Goal: Task Accomplishment & Management: Manage account settings

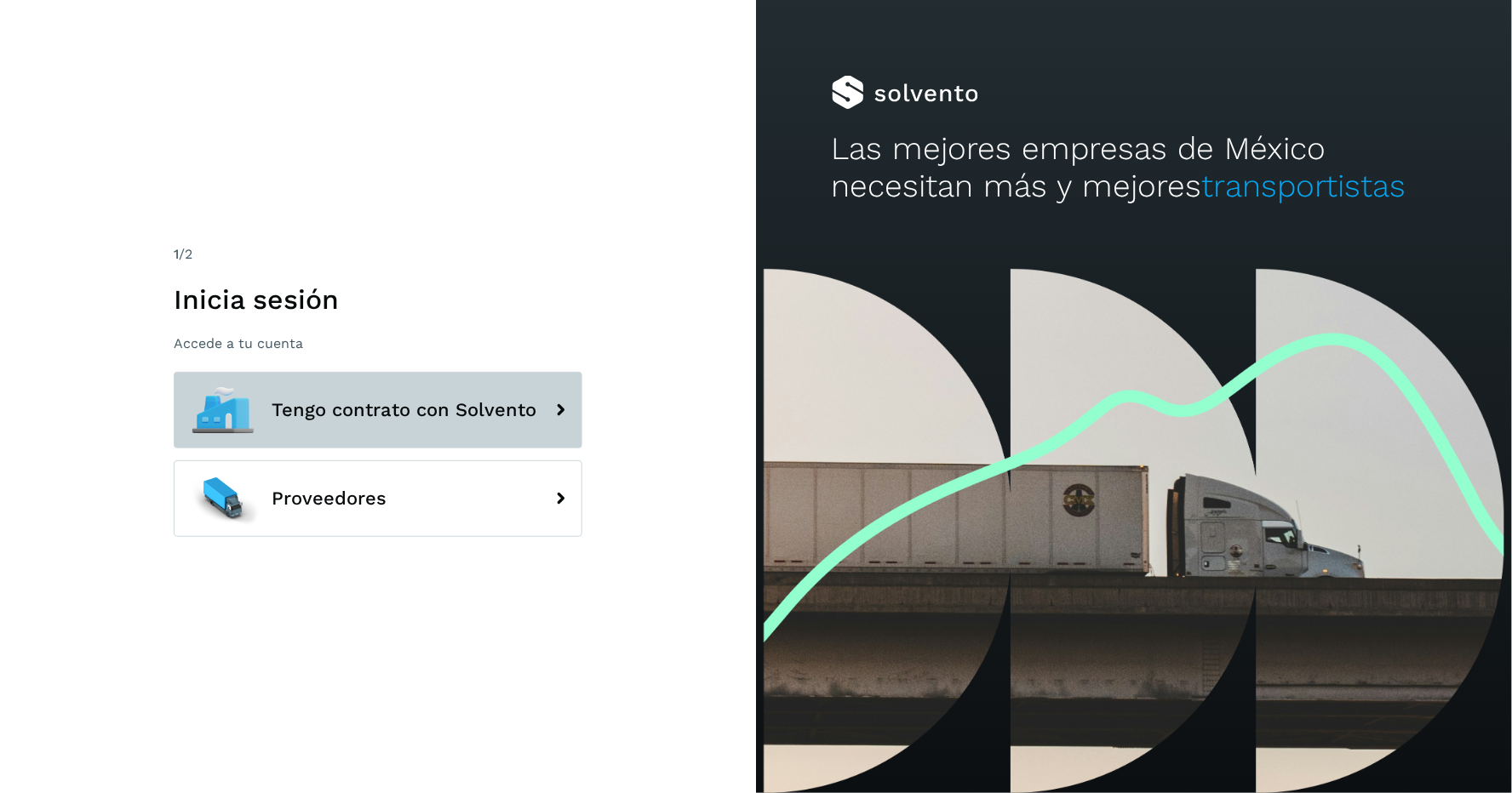
click at [419, 404] on span "Tengo contrato con Solvento" at bounding box center [404, 410] width 265 height 20
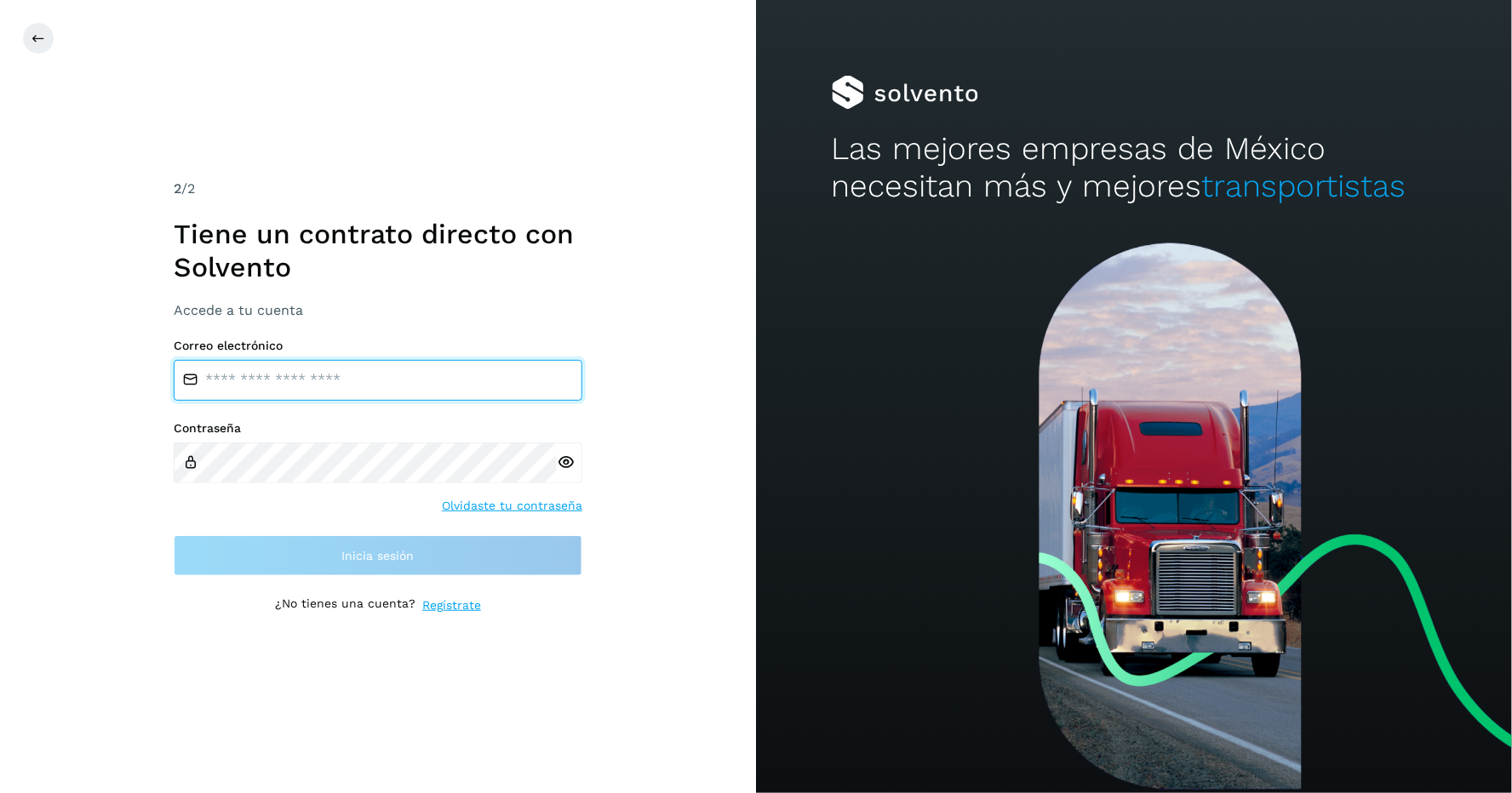
type input "**********"
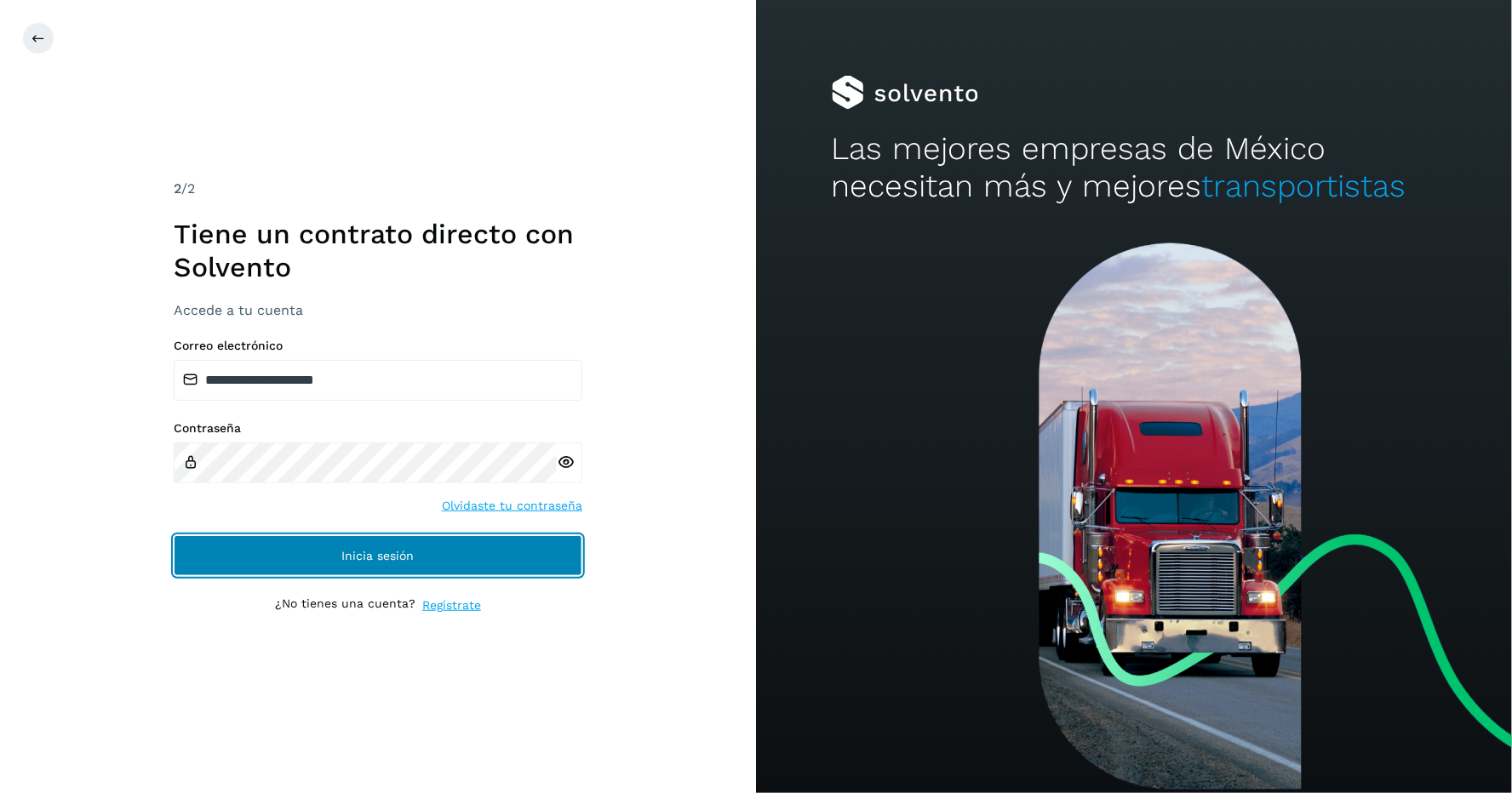
click at [412, 550] on span "Inicia sesión" at bounding box center [378, 556] width 72 height 12
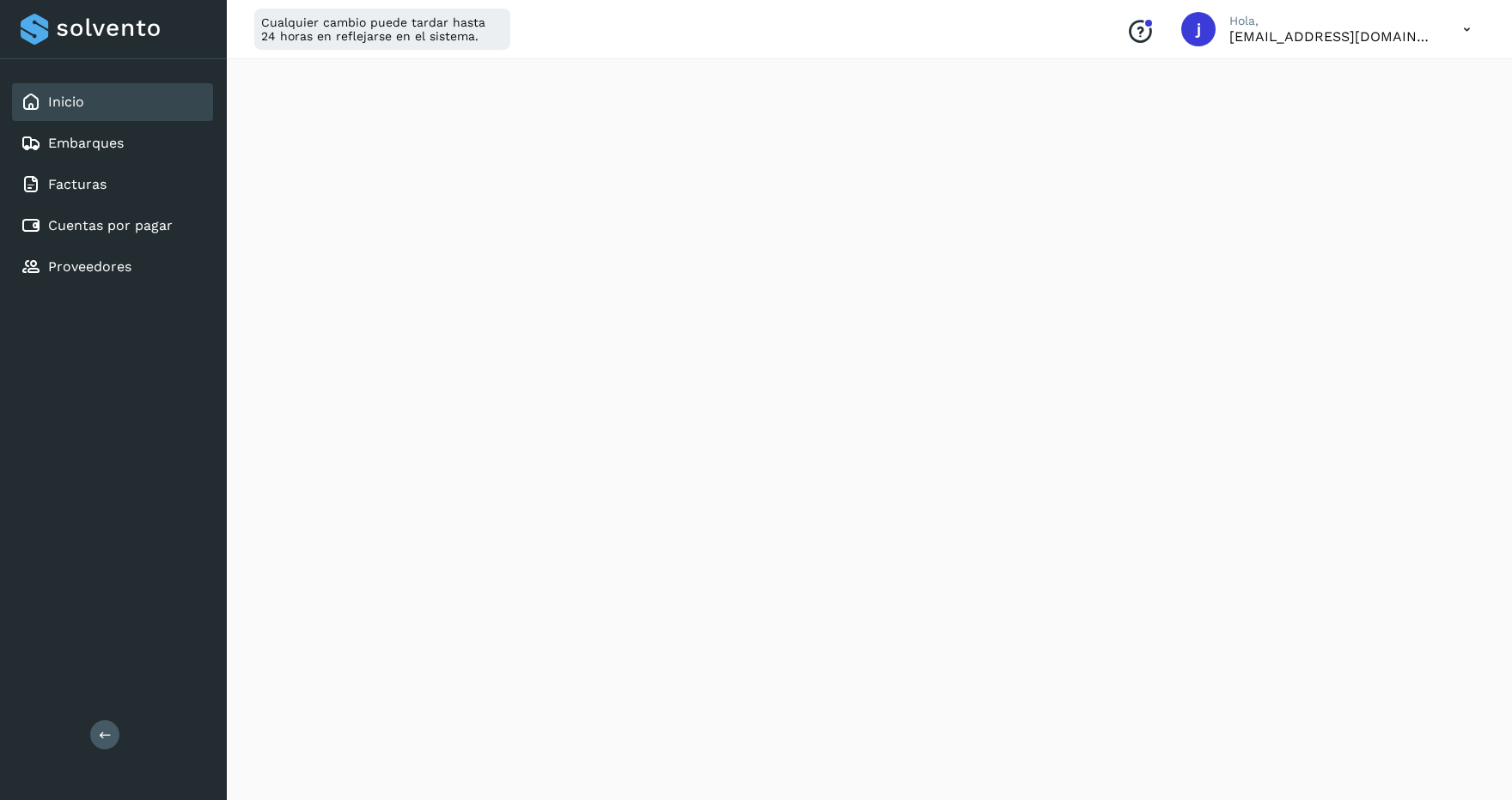
scroll to position [366, 0]
click at [153, 222] on link "Cuentas por pagar" at bounding box center [110, 225] width 125 height 16
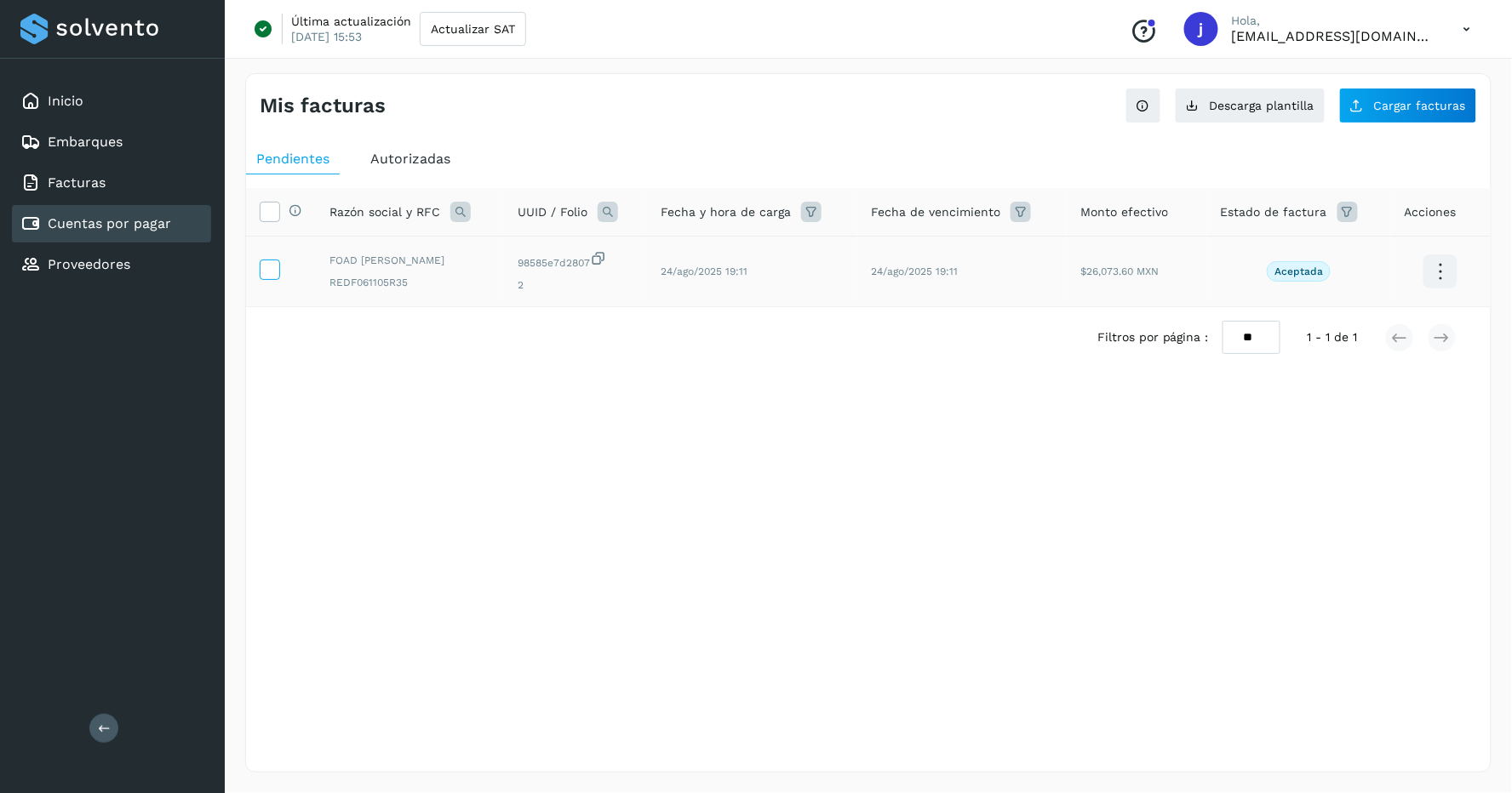
click at [276, 267] on icon at bounding box center [269, 268] width 18 height 18
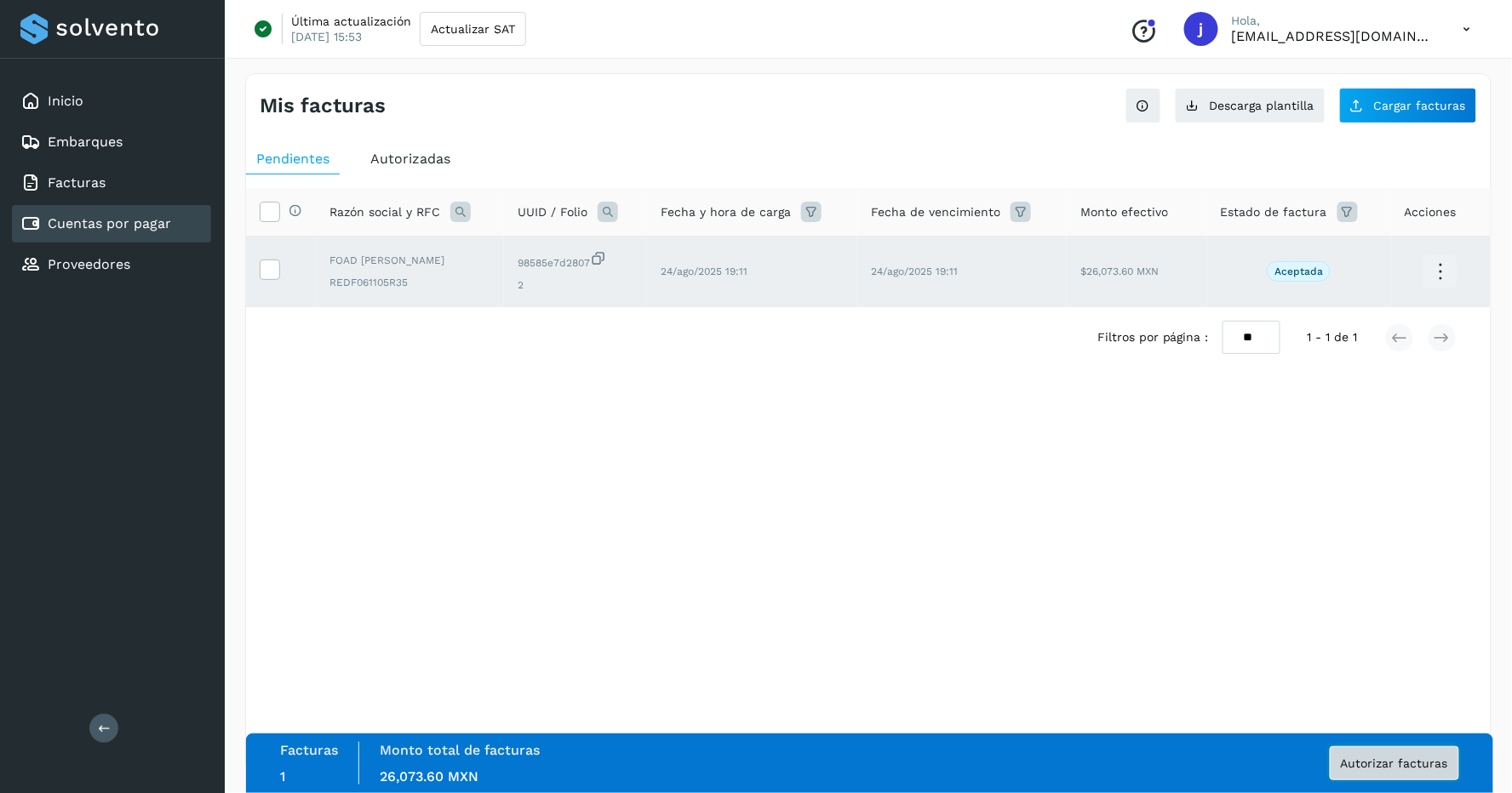
click at [1388, 763] on span "Autorizar facturas" at bounding box center [1394, 763] width 108 height 12
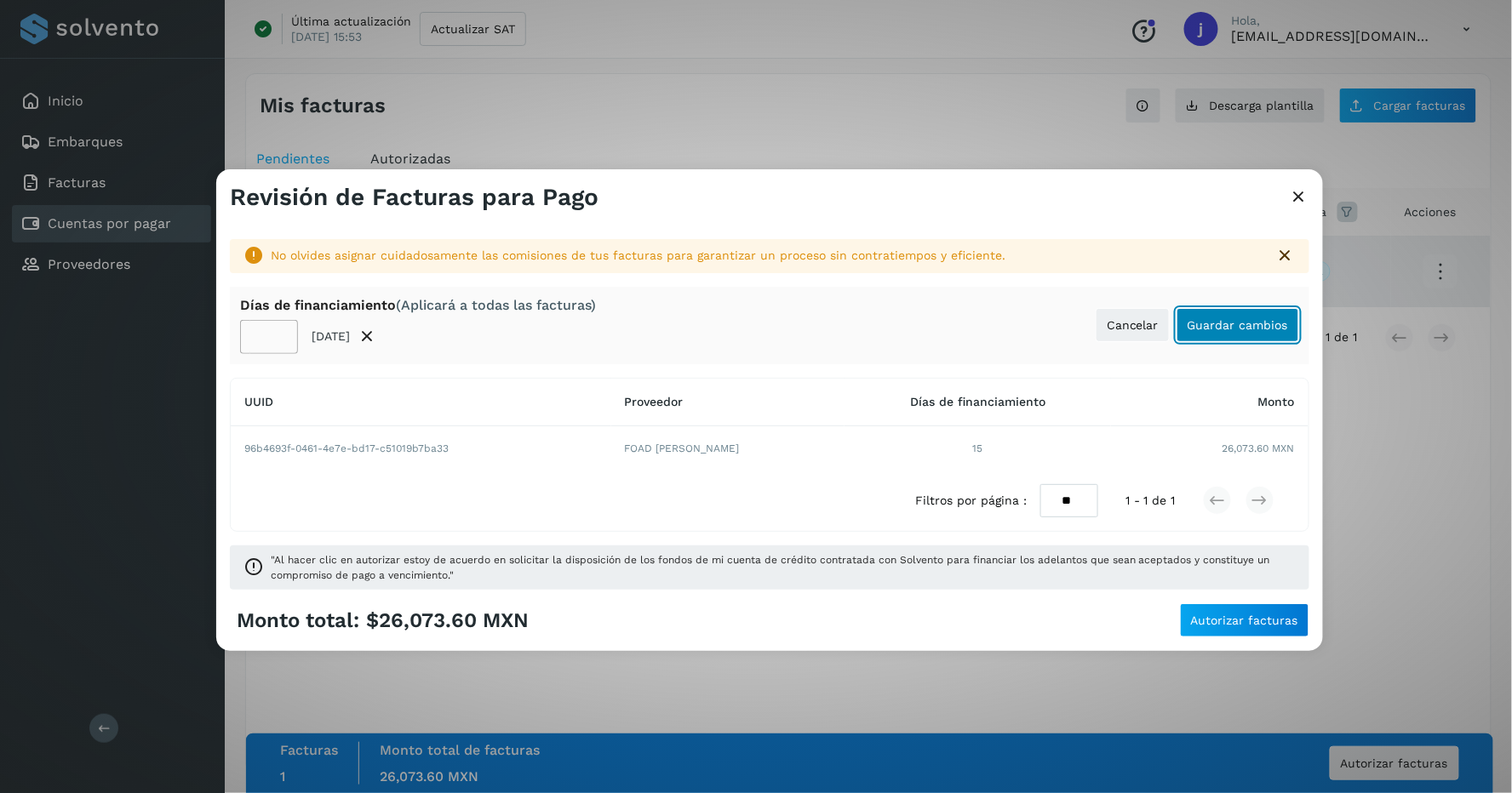
click at [1228, 321] on span "Guardar cambios" at bounding box center [1237, 324] width 100 height 12
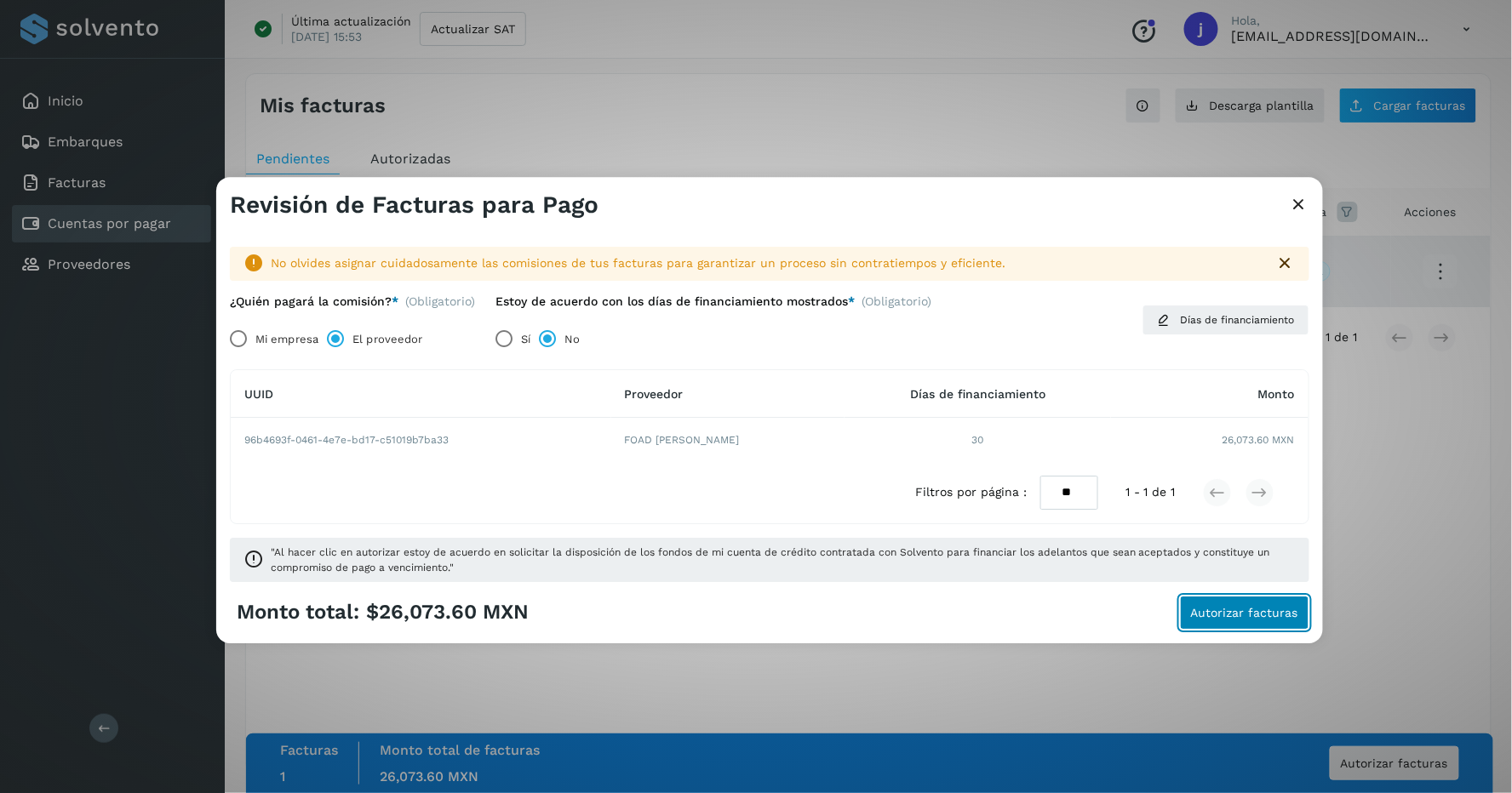
click at [1231, 615] on span "Autorizar facturas" at bounding box center [1244, 613] width 108 height 12
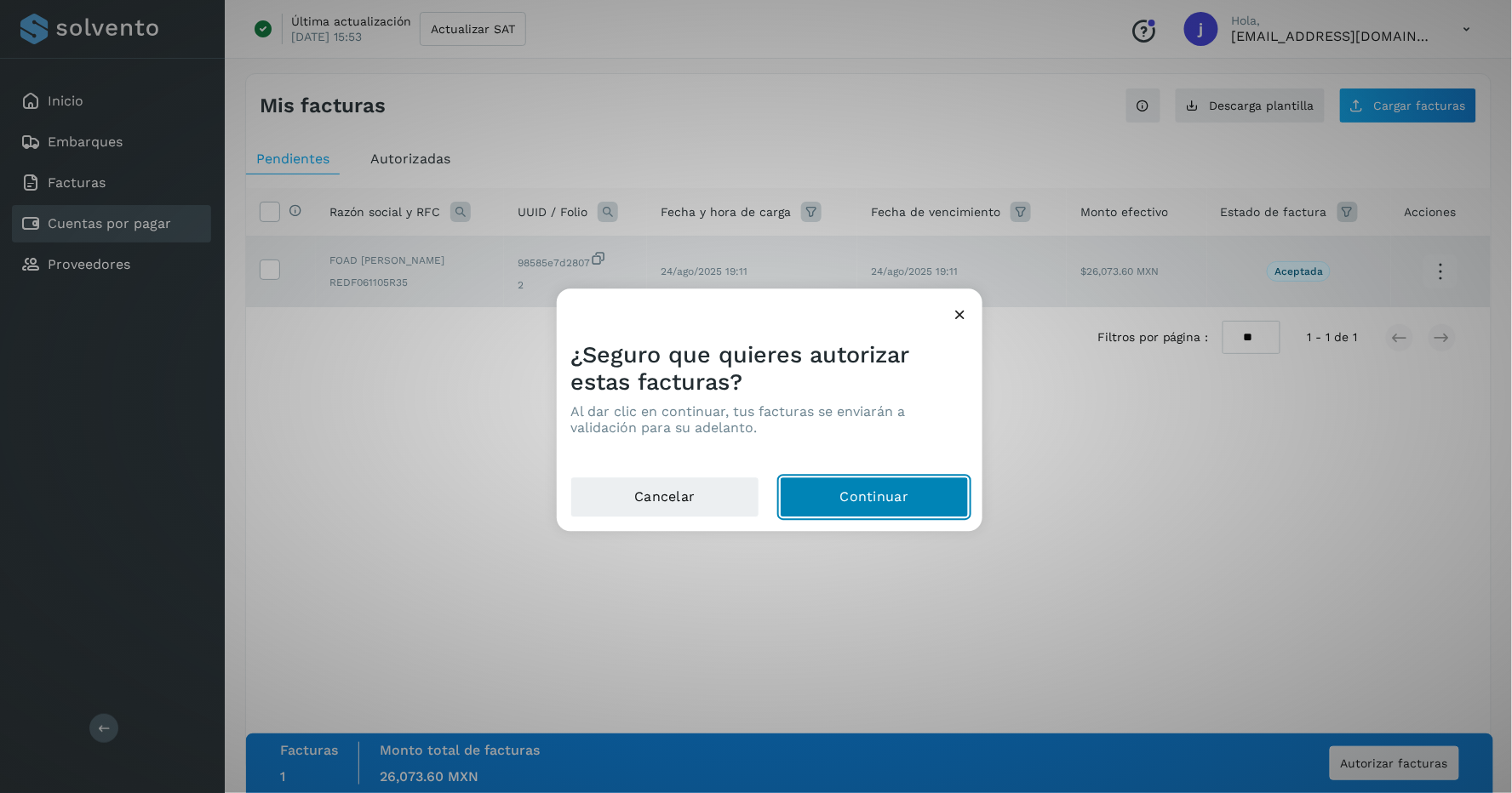
click at [837, 496] on button "Continuar" at bounding box center [874, 498] width 189 height 41
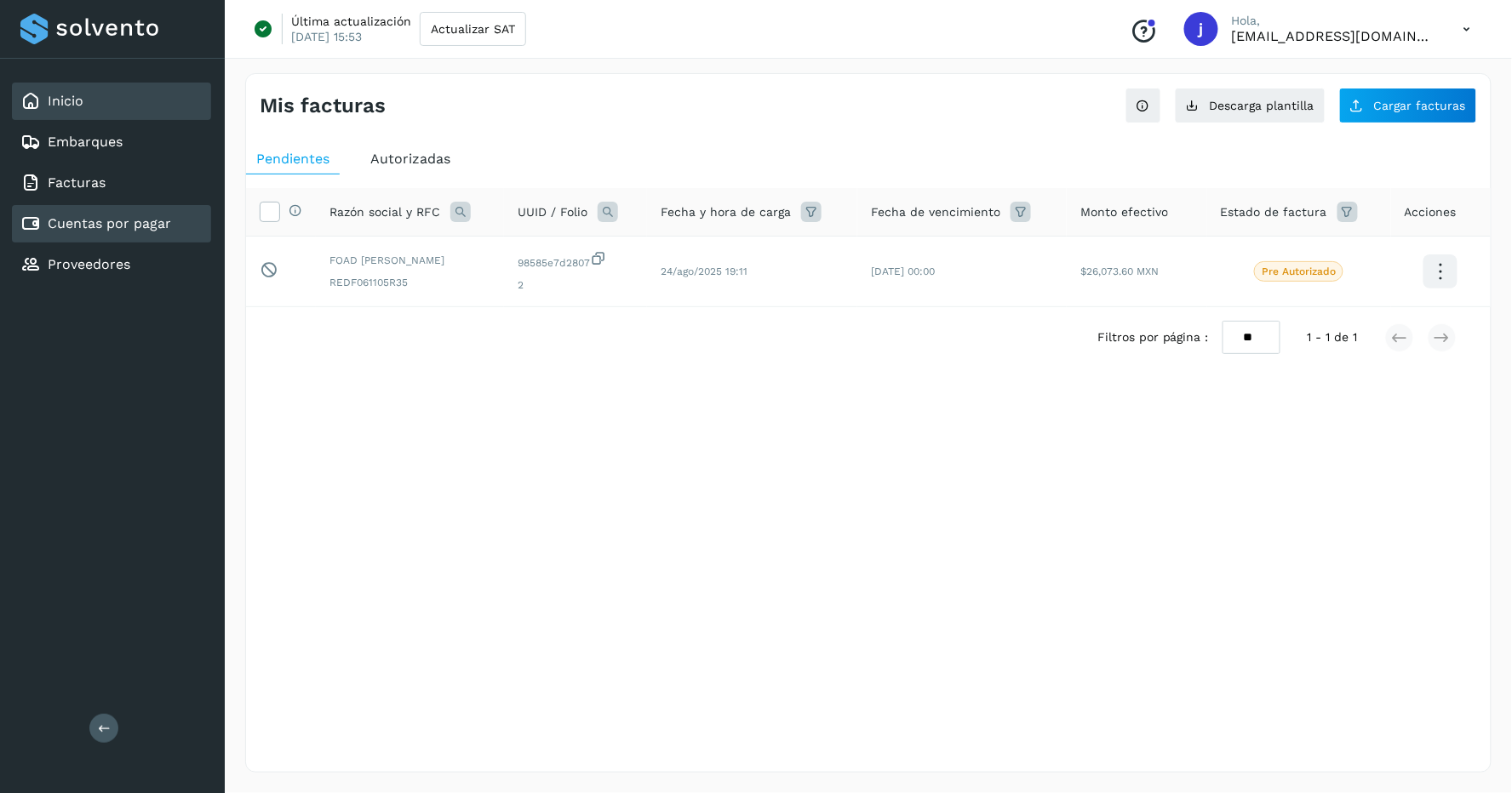
click at [104, 105] on div "Inicio" at bounding box center [111, 101] width 199 height 37
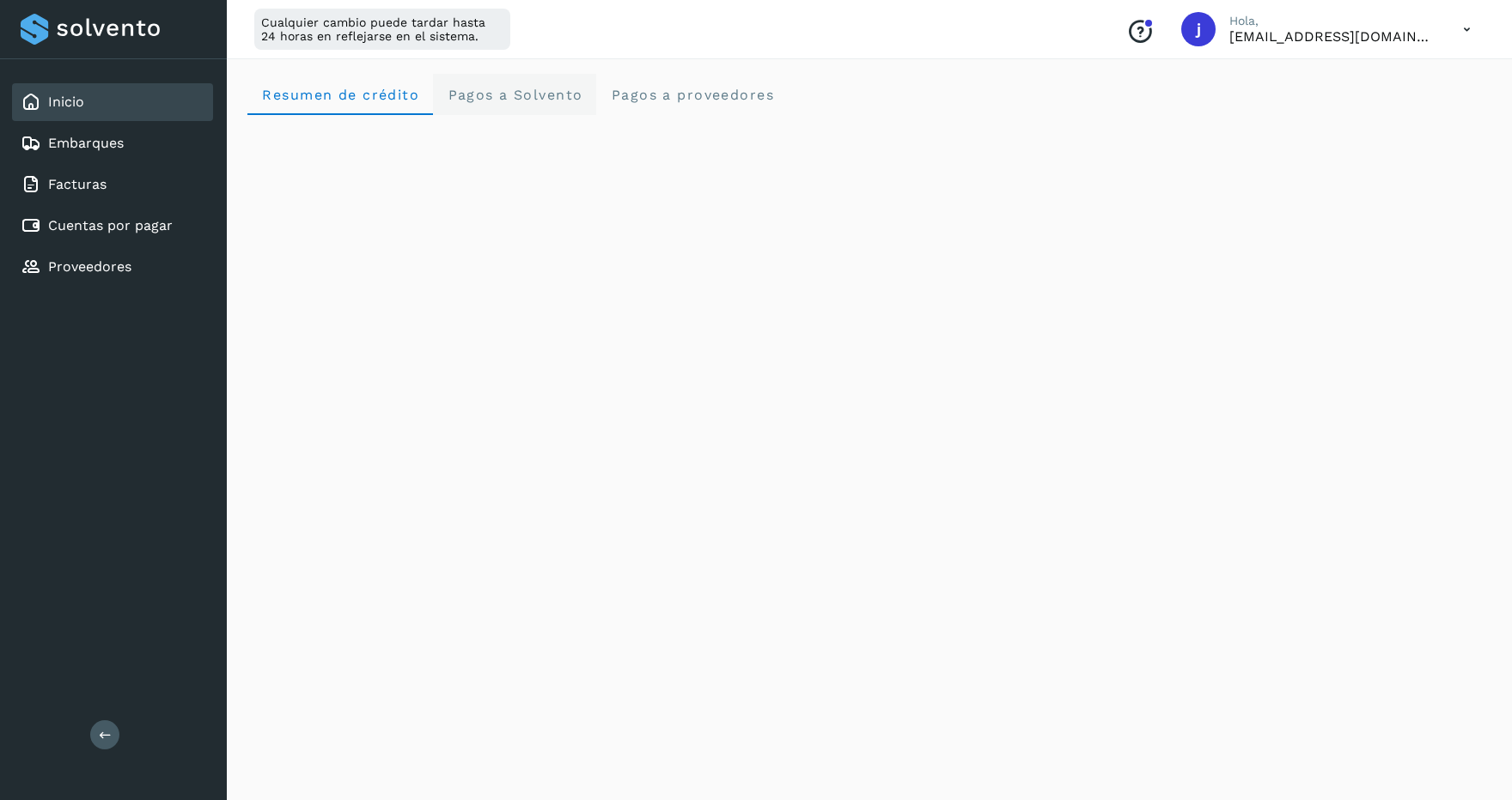
click at [512, 103] on Solvento "Pagos a Solvento" at bounding box center [515, 94] width 163 height 41
